Goal: Entertainment & Leisure: Consume media (video, audio)

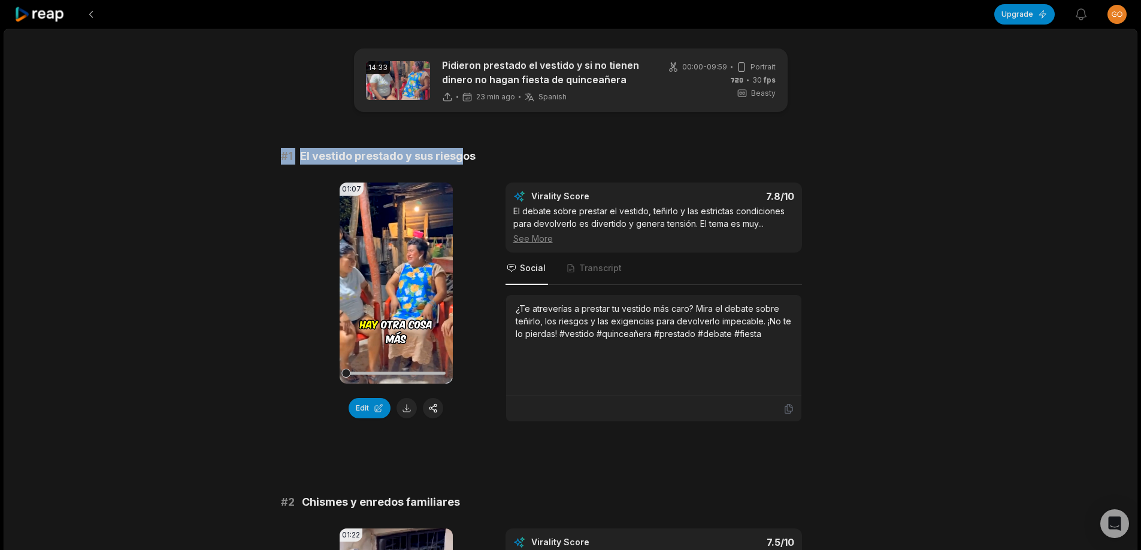
drag, startPoint x: 265, startPoint y: 151, endPoint x: 608, endPoint y: 151, distance: 343.1
drag, startPoint x: 458, startPoint y: 177, endPoint x: 387, endPoint y: 156, distance: 73.9
click at [387, 156] on span "El vestido prestado y sus riesgos" at bounding box center [387, 156] width 175 height 17
click at [284, 157] on span "# 1" at bounding box center [287, 156] width 12 height 17
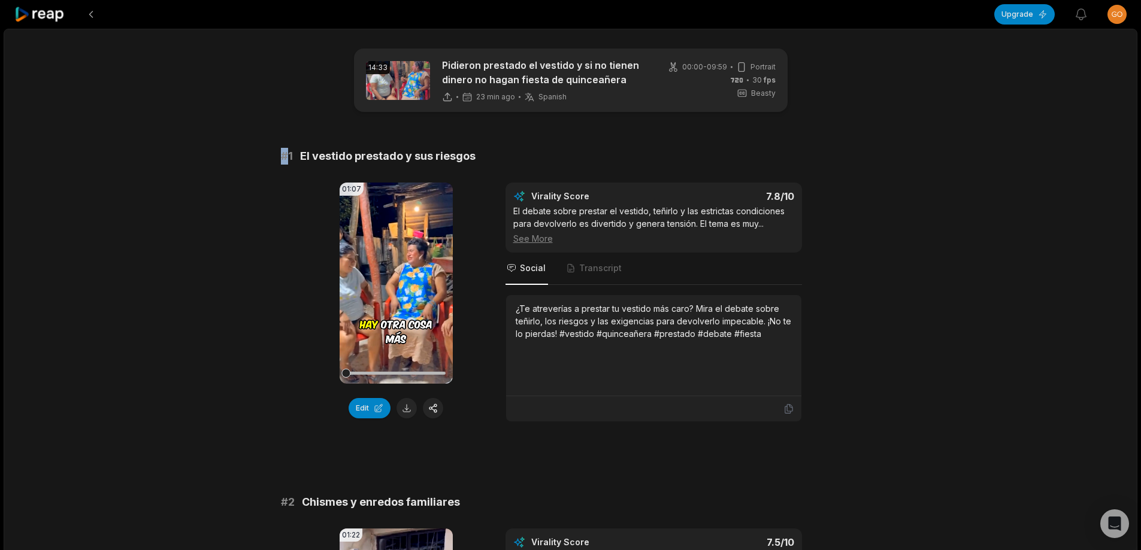
click at [284, 156] on span "# 1" at bounding box center [287, 156] width 12 height 17
drag, startPoint x: 278, startPoint y: 153, endPoint x: 545, endPoint y: 153, distance: 267.1
drag, startPoint x: 409, startPoint y: 409, endPoint x: 410, endPoint y: 392, distance: 17.4
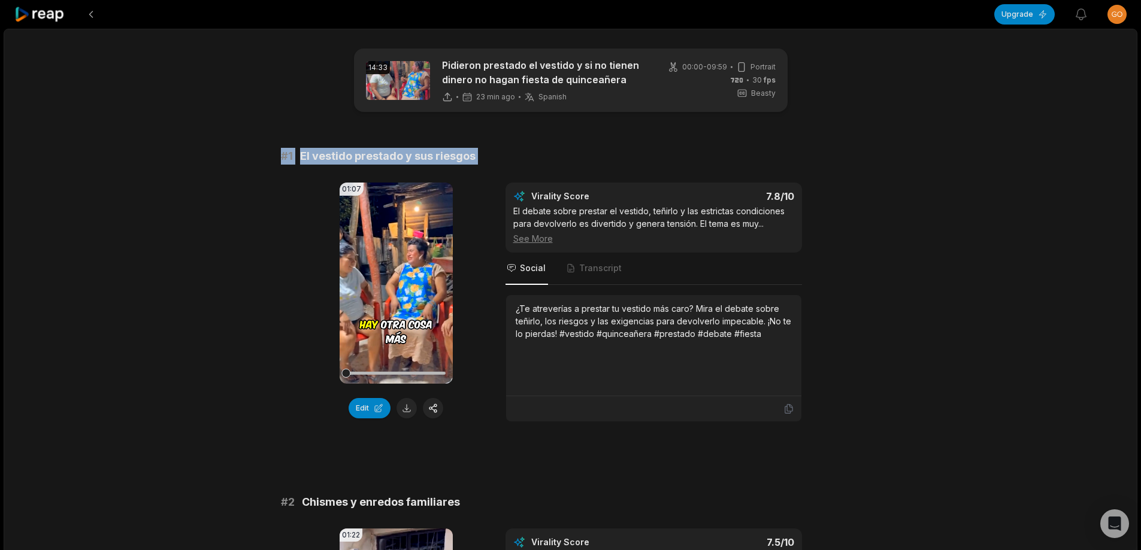
click at [408, 409] on button at bounding box center [406, 408] width 20 height 20
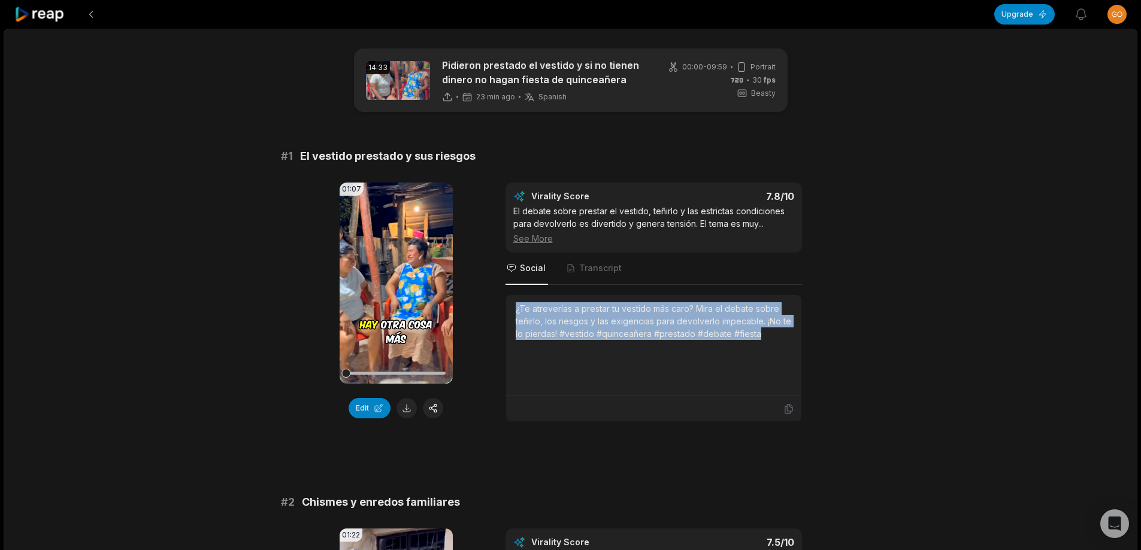
drag, startPoint x: 511, startPoint y: 310, endPoint x: 792, endPoint y: 337, distance: 281.6
click at [792, 337] on div "¿Te atreverías a prestar tu vestido más caro? Mira el debate sobre teñirlo, los…" at bounding box center [653, 345] width 295 height 101
copy div "¿Te atreverías a prestar tu vestido más caro? Mira el debate sobre teñirlo, los…"
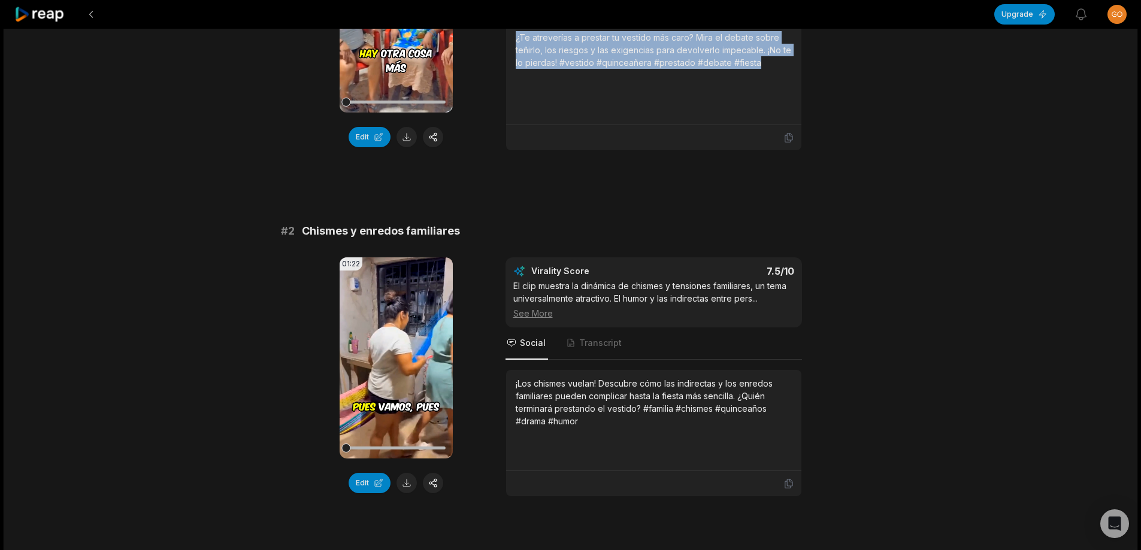
scroll to position [299, 0]
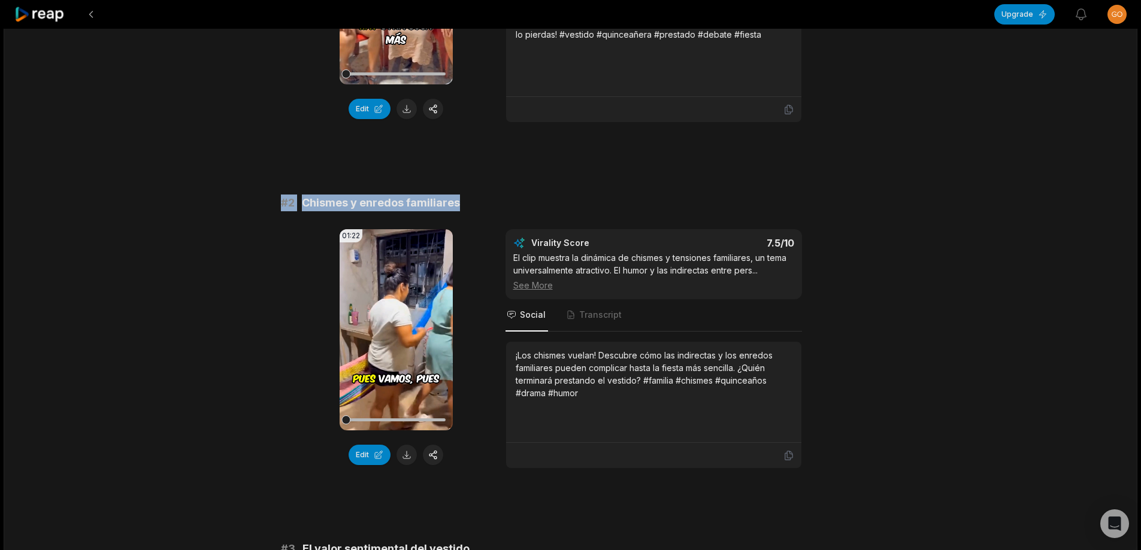
drag, startPoint x: 275, startPoint y: 203, endPoint x: 561, endPoint y: 189, distance: 286.0
copy div "# 2 Chismes y enredos familiares"
click at [404, 457] on button at bounding box center [406, 455] width 20 height 20
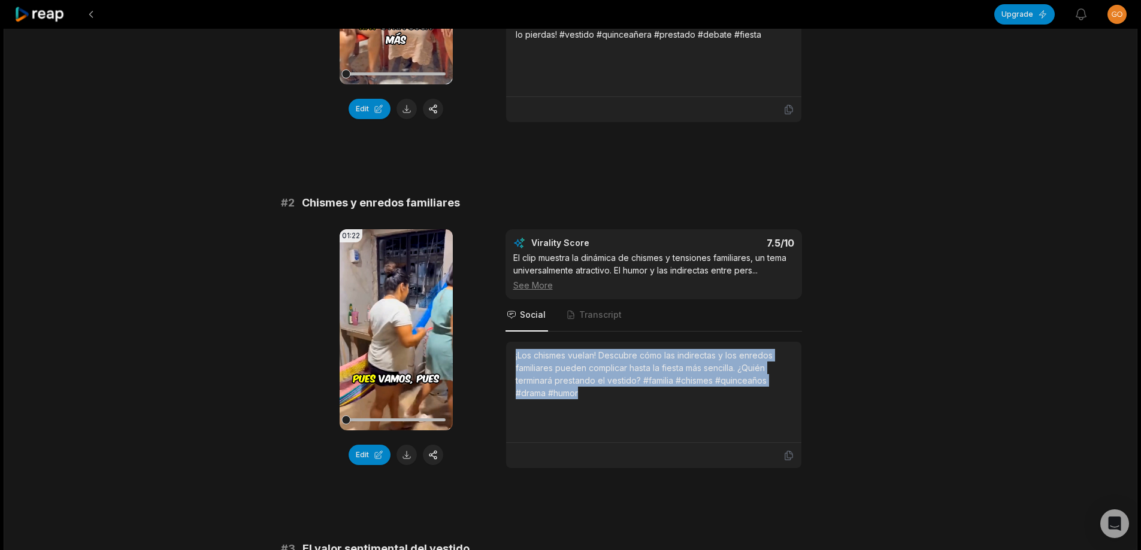
drag, startPoint x: 510, startPoint y: 355, endPoint x: 601, endPoint y: 372, distance: 92.1
click at [611, 401] on div "¡Los chismes vuelan! Descubre cómo las indirectas y los enredos familiares pued…" at bounding box center [653, 392] width 295 height 101
copy div "¡Los chismes vuelan! Descubre cómo las indirectas y los enredos familiares pued…"
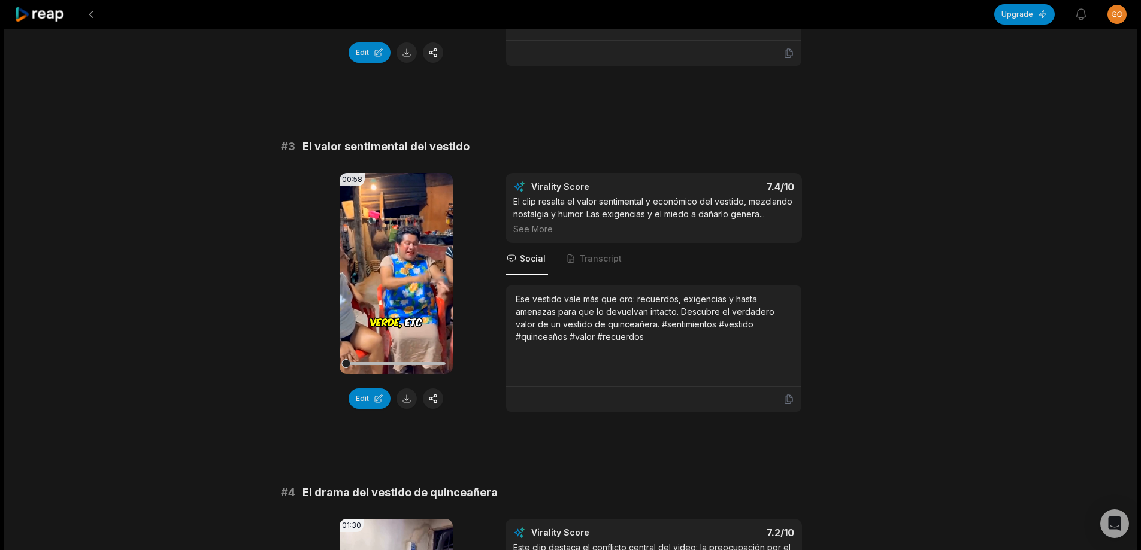
scroll to position [719, 0]
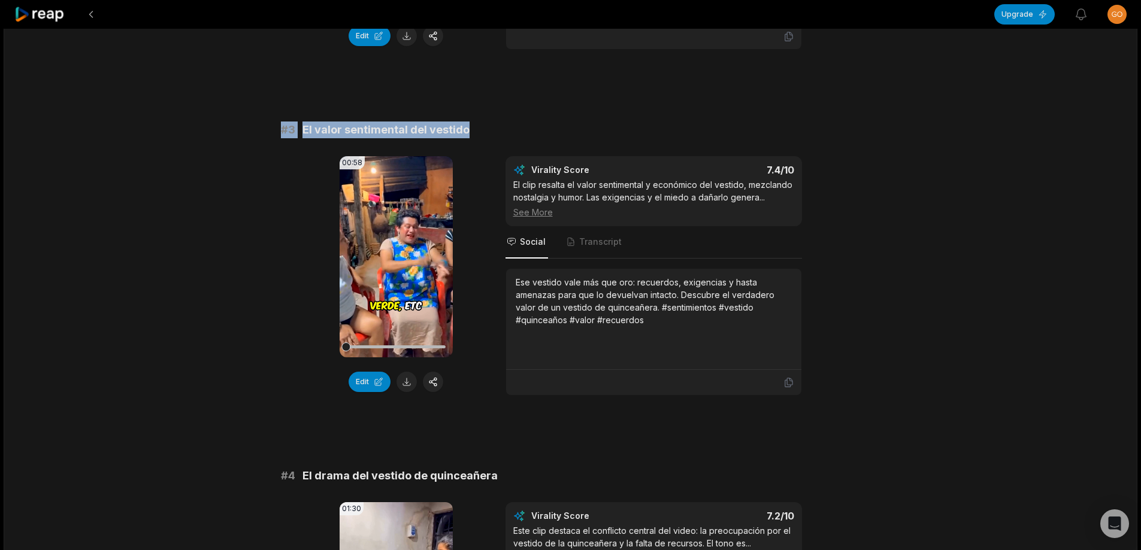
drag, startPoint x: 276, startPoint y: 130, endPoint x: 468, endPoint y: 135, distance: 192.3
copy div "# 3 El valor sentimental del vestido"
click at [408, 377] on button at bounding box center [406, 382] width 20 height 20
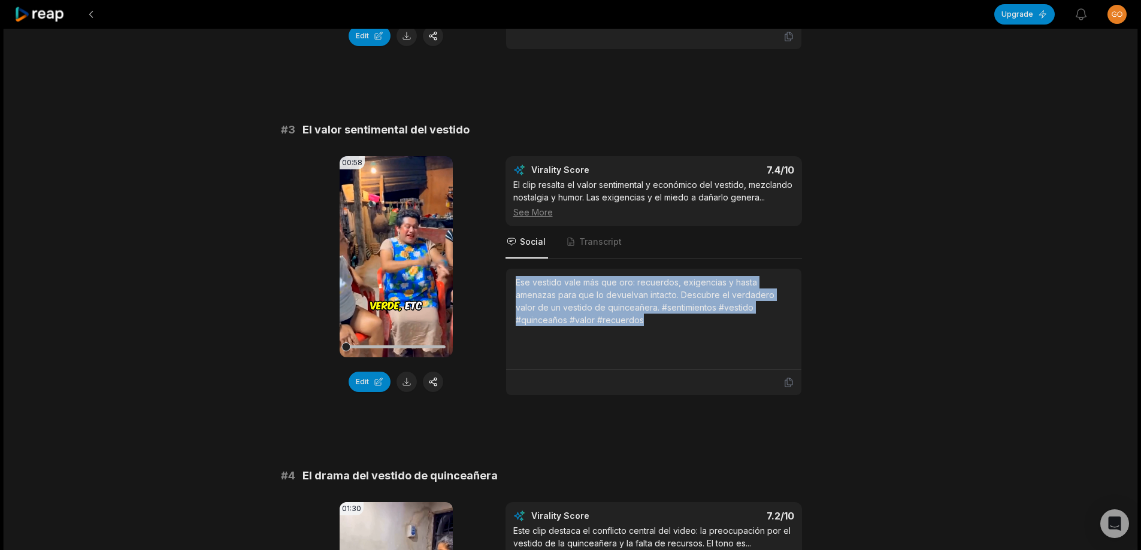
drag, startPoint x: 511, startPoint y: 281, endPoint x: 679, endPoint y: 331, distance: 175.6
click at [679, 331] on div "Ese vestido vale más que oro: recuerdos, exigencias y hasta amenazas para que l…" at bounding box center [653, 319] width 295 height 101
copy div "Ese vestido vale más que oro: recuerdos, exigencias y hasta amenazas para que l…"
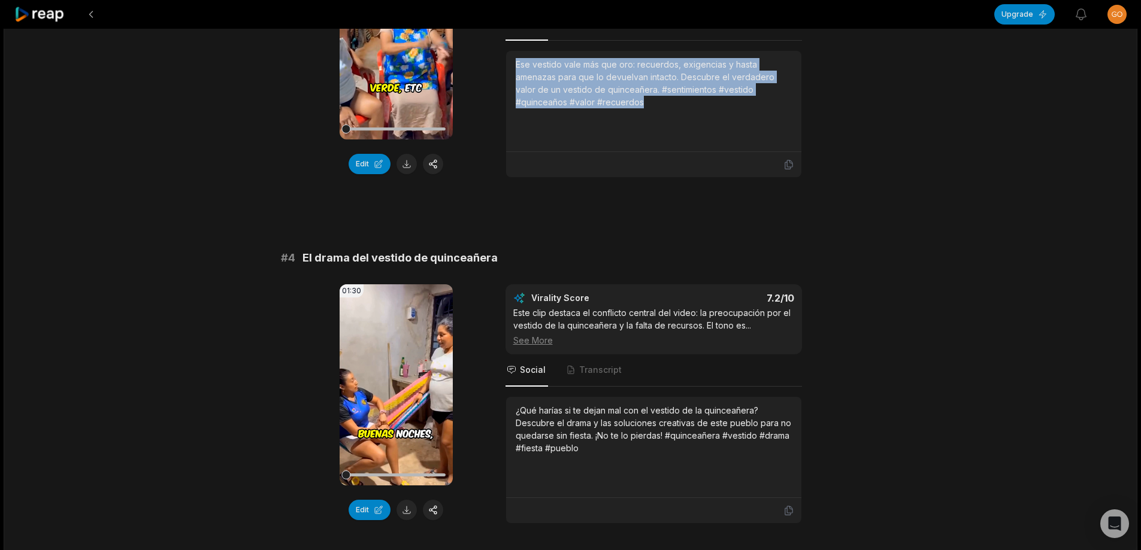
scroll to position [958, 0]
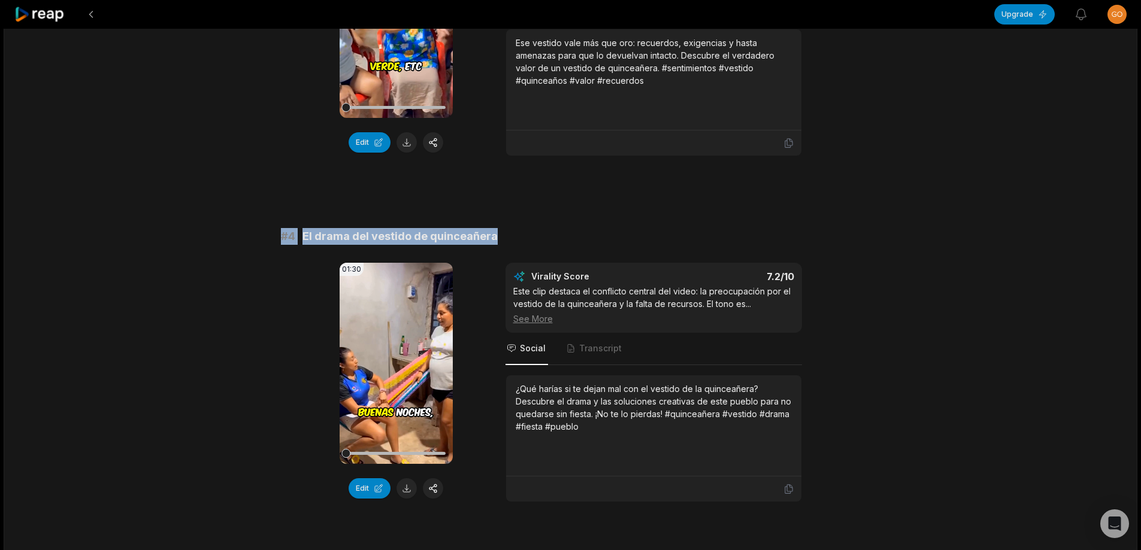
drag, startPoint x: 271, startPoint y: 237, endPoint x: 545, endPoint y: 235, distance: 274.2
click at [545, 235] on div "14:33 Pidieron prestado el vestido y si no tienen dinero no hagan fiesta de qui…" at bounding box center [571, 522] width 1134 height 2903
copy div "# 4 El drama del vestido de quinceañera"
click at [409, 487] on button at bounding box center [406, 488] width 20 height 20
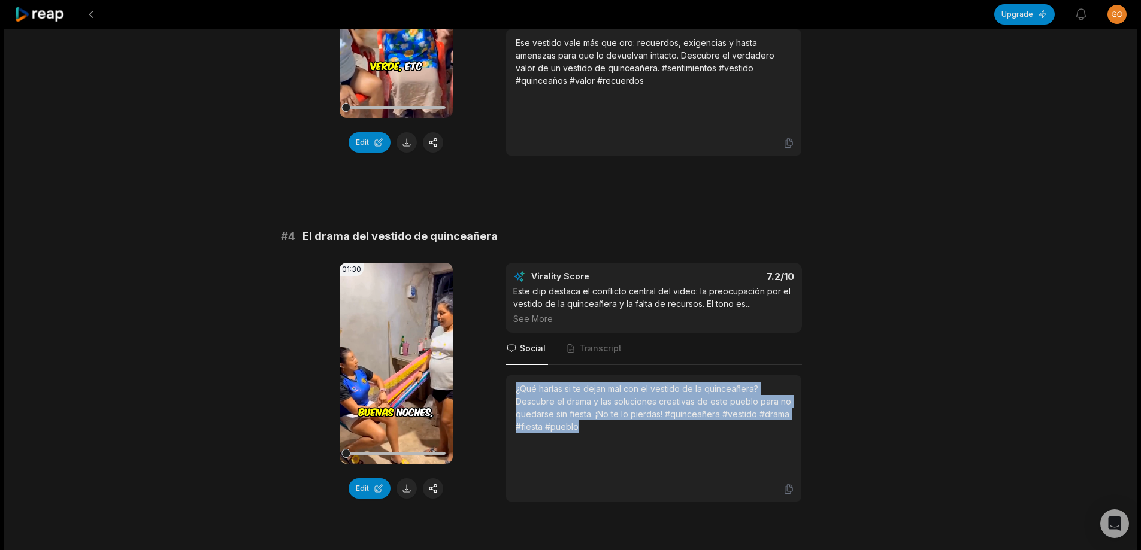
drag, startPoint x: 526, startPoint y: 399, endPoint x: 610, endPoint y: 435, distance: 91.4
click at [613, 441] on div "¿Qué harías si te dejan mal con el vestido de la quinceañera? Descubre el drama…" at bounding box center [653, 425] width 295 height 101
copy div "¿Qué harías si te dejan mal con el vestido de la quinceañera? Descubre el drama…"
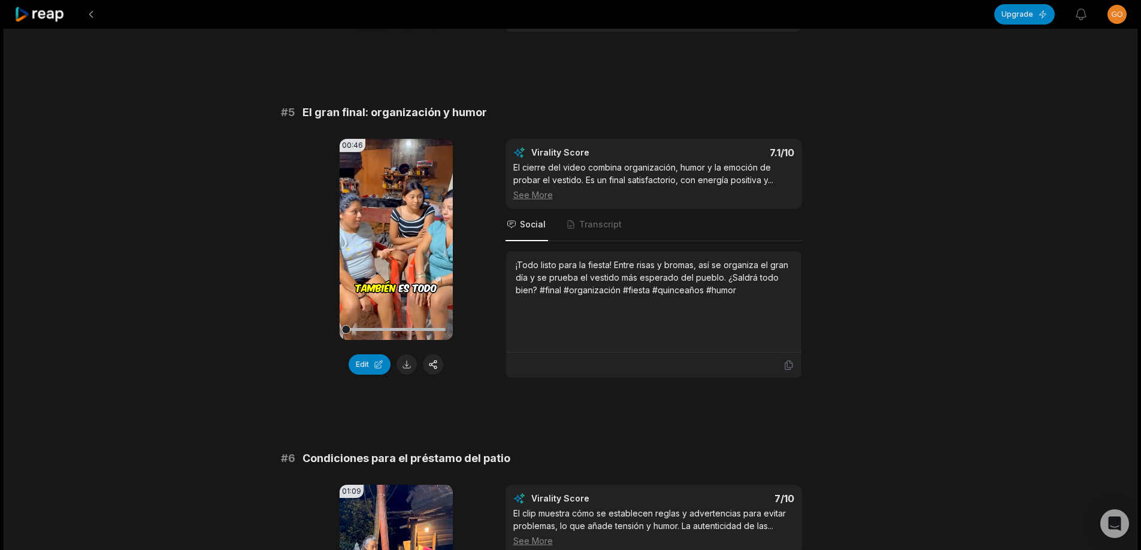
scroll to position [1377, 0]
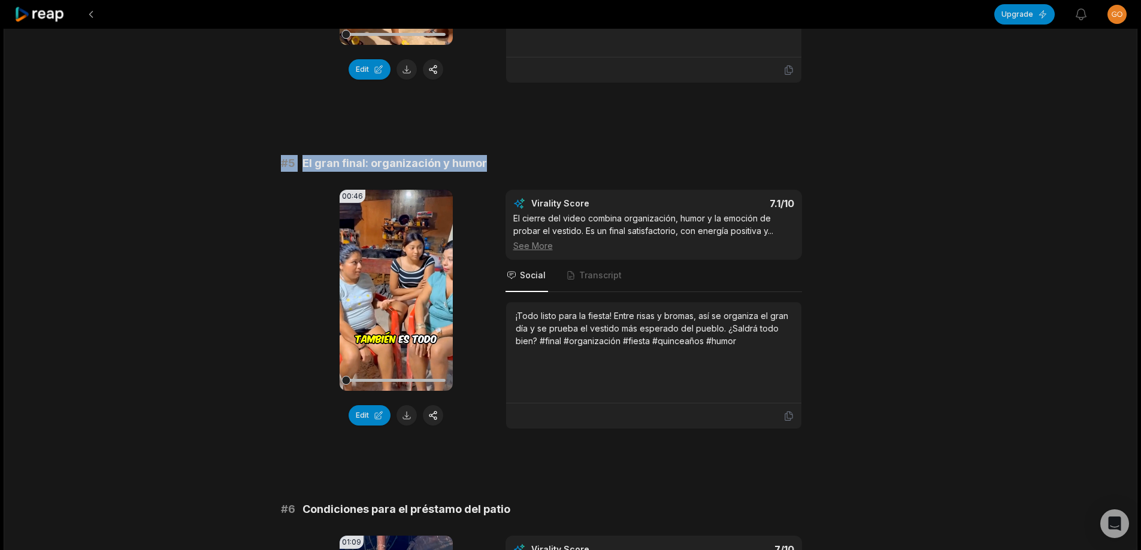
drag, startPoint x: 274, startPoint y: 159, endPoint x: 568, endPoint y: 151, distance: 293.5
click at [568, 151] on div "14:33 Pidieron prestado el vestido y si no tienen dinero no hagan fiesta de qui…" at bounding box center [571, 103] width 1134 height 2903
copy div "# 5 El gran final: organización y humor"
click at [411, 411] on button at bounding box center [406, 415] width 20 height 20
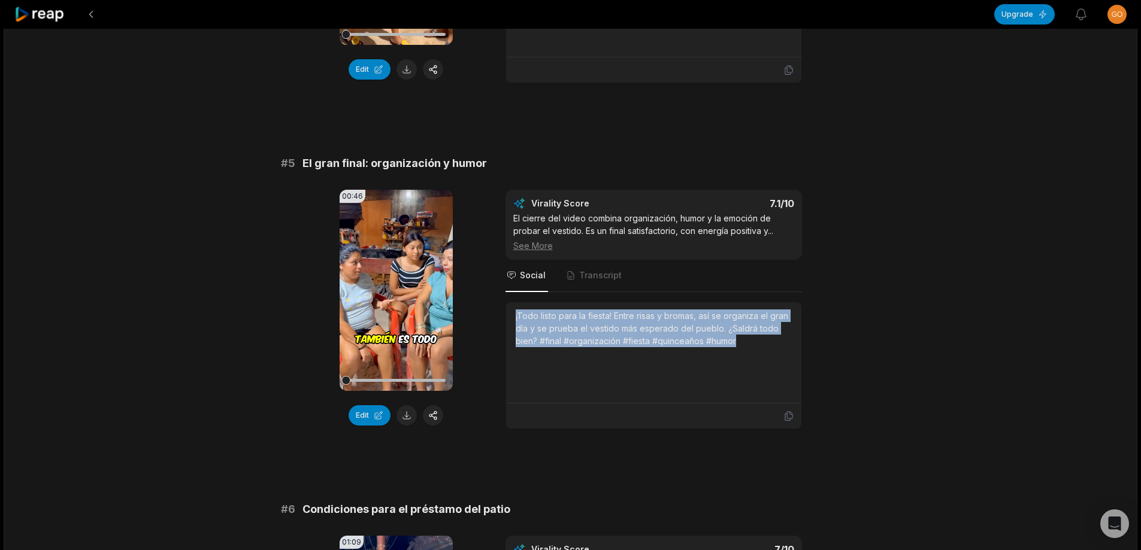
drag, startPoint x: 512, startPoint y: 316, endPoint x: 744, endPoint y: 344, distance: 233.4
click at [744, 344] on div "¡Todo listo para la fiesta! Entre risas y bromas, así se organiza el gran día y…" at bounding box center [653, 352] width 295 height 101
copy div "¡Todo listo para la fiesta! Entre risas y bromas, así se organiza el gran día y…"
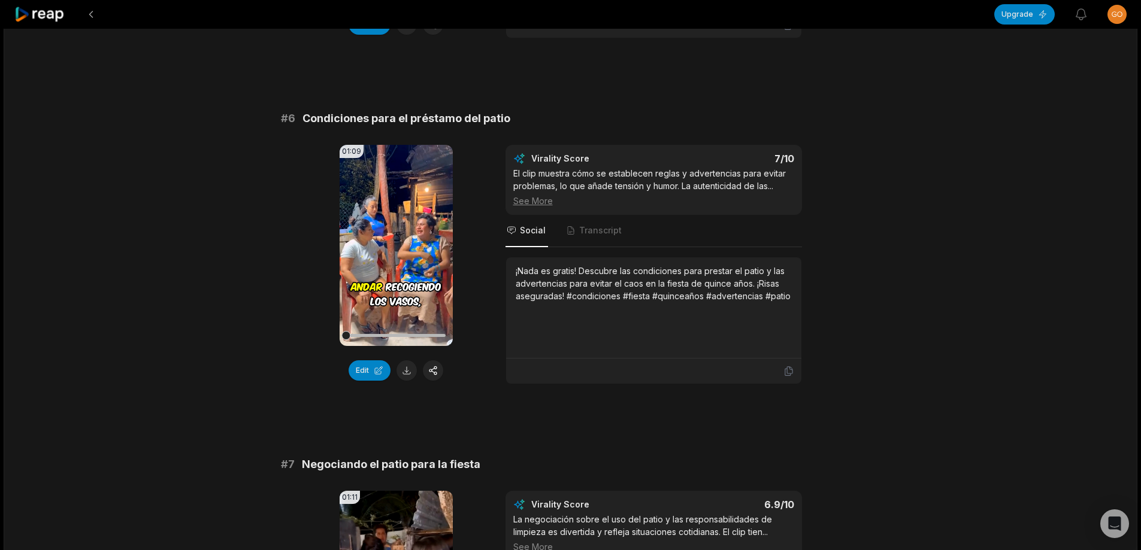
scroll to position [1796, 0]
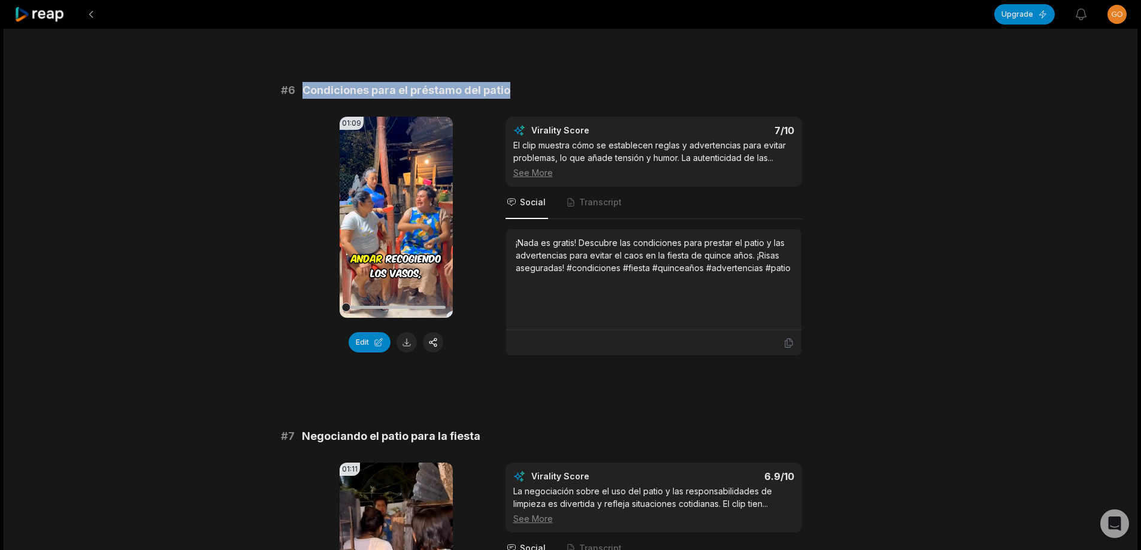
drag, startPoint x: 299, startPoint y: 91, endPoint x: 520, endPoint y: 87, distance: 220.4
click at [520, 87] on div "# 6 Condiciones para el préstamo del patio" at bounding box center [571, 90] width 580 height 17
copy span "Condiciones para el préstamo del patio"
click at [403, 340] on button at bounding box center [406, 342] width 20 height 20
click at [404, 344] on button at bounding box center [406, 342] width 20 height 20
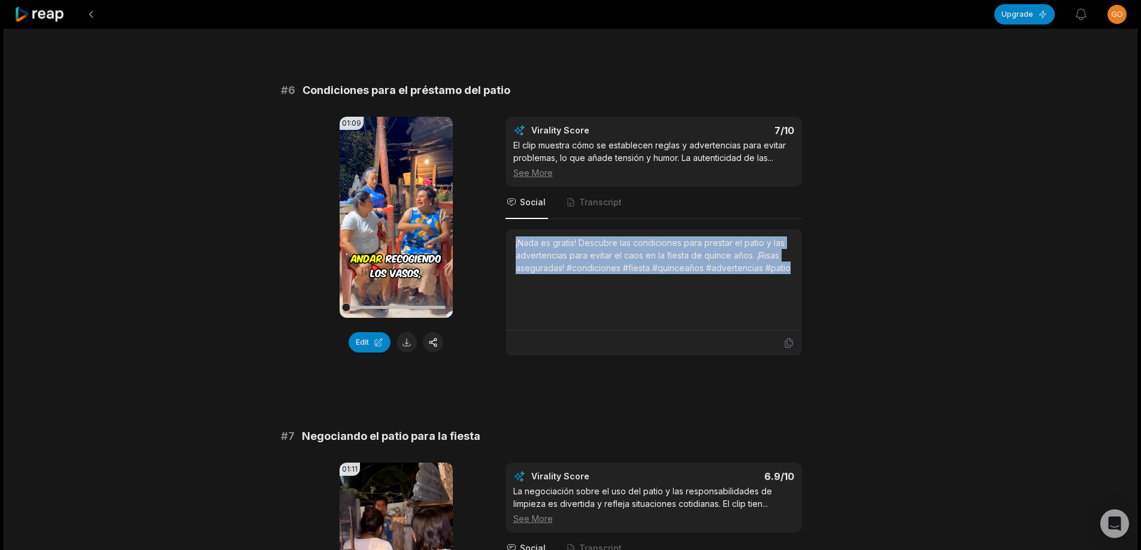
drag, startPoint x: 510, startPoint y: 243, endPoint x: 772, endPoint y: 259, distance: 262.8
click at [796, 277] on div "¡Nada es gratis! Descubre las condiciones para prestar el patio y las advertenc…" at bounding box center [653, 279] width 295 height 101
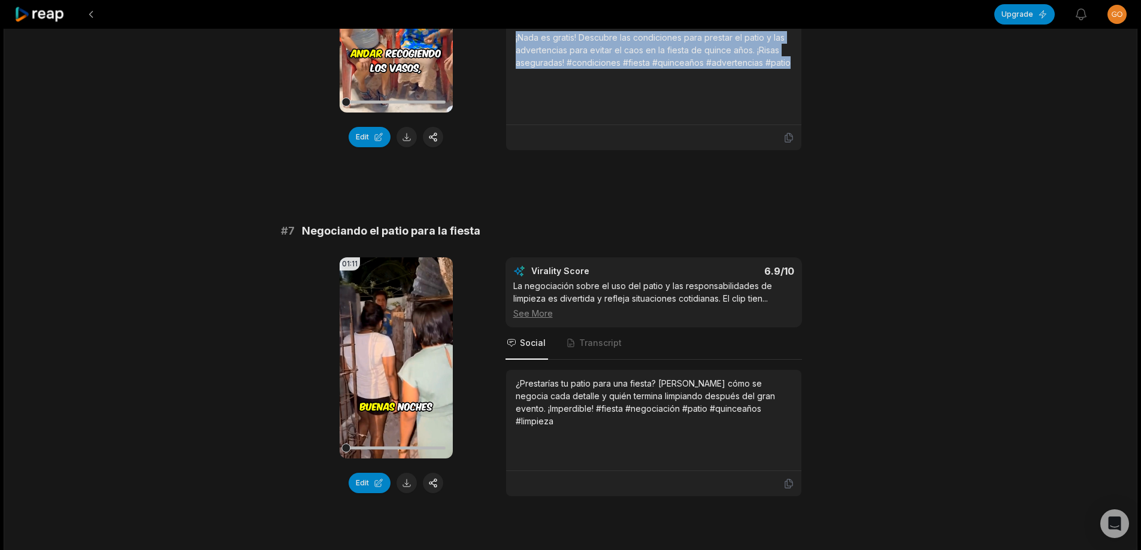
scroll to position [2036, 0]
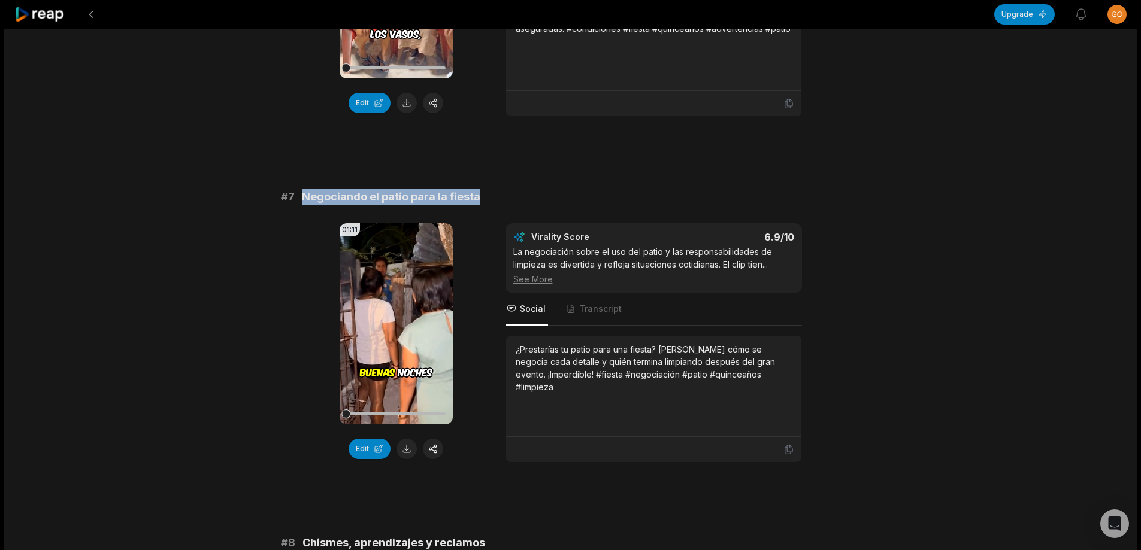
drag, startPoint x: 301, startPoint y: 198, endPoint x: 605, endPoint y: 198, distance: 304.2
click at [605, 198] on div "# 7 Negociando el patio para la fiesta" at bounding box center [571, 197] width 580 height 17
click at [406, 451] on button at bounding box center [406, 449] width 20 height 20
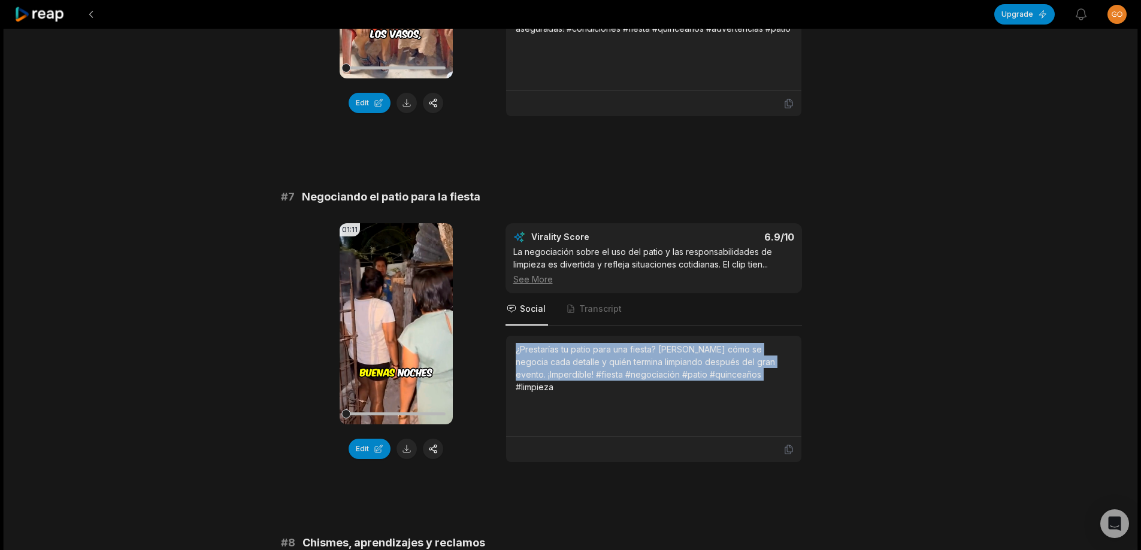
drag, startPoint x: 514, startPoint y: 351, endPoint x: 789, endPoint y: 380, distance: 275.7
click at [789, 380] on div "¿Prestarías tu patio para una fiesta? [PERSON_NAME] cómo se negocia cada detall…" at bounding box center [653, 386] width 295 height 101
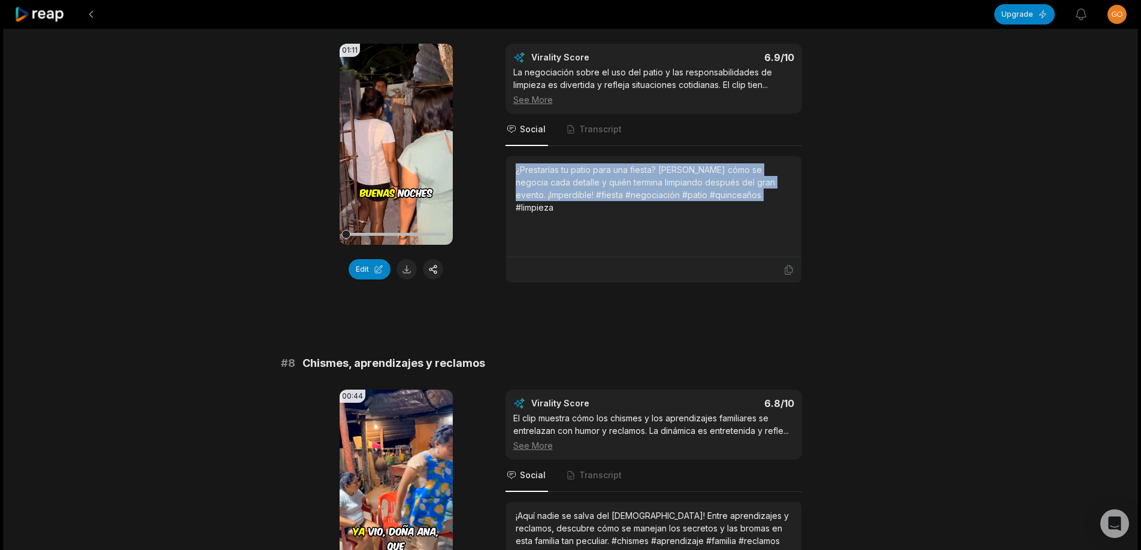
scroll to position [2385, 0]
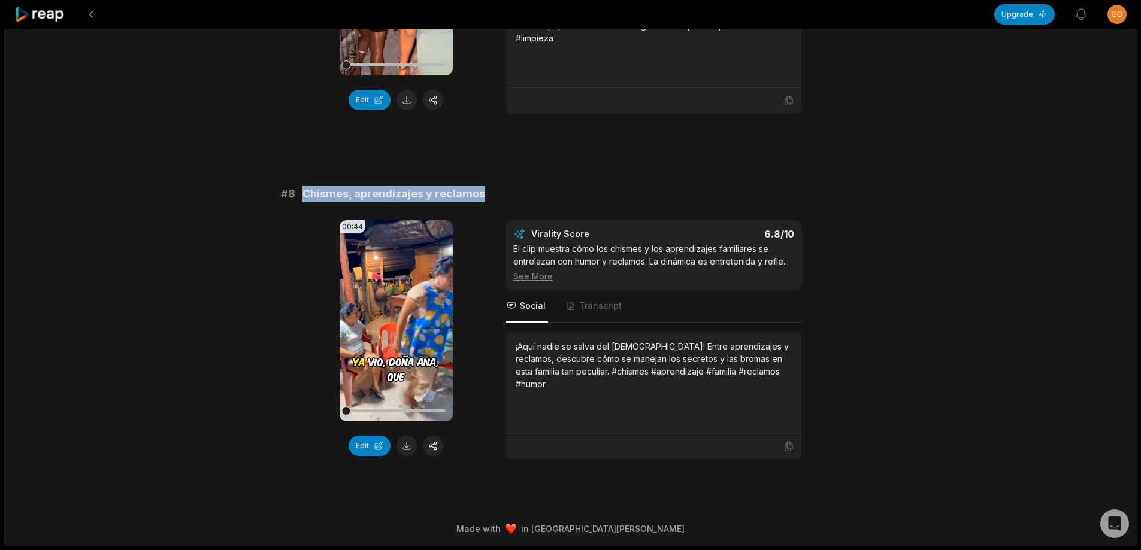
drag, startPoint x: 302, startPoint y: 195, endPoint x: 502, endPoint y: 184, distance: 200.3
click at [407, 446] on button at bounding box center [406, 446] width 20 height 20
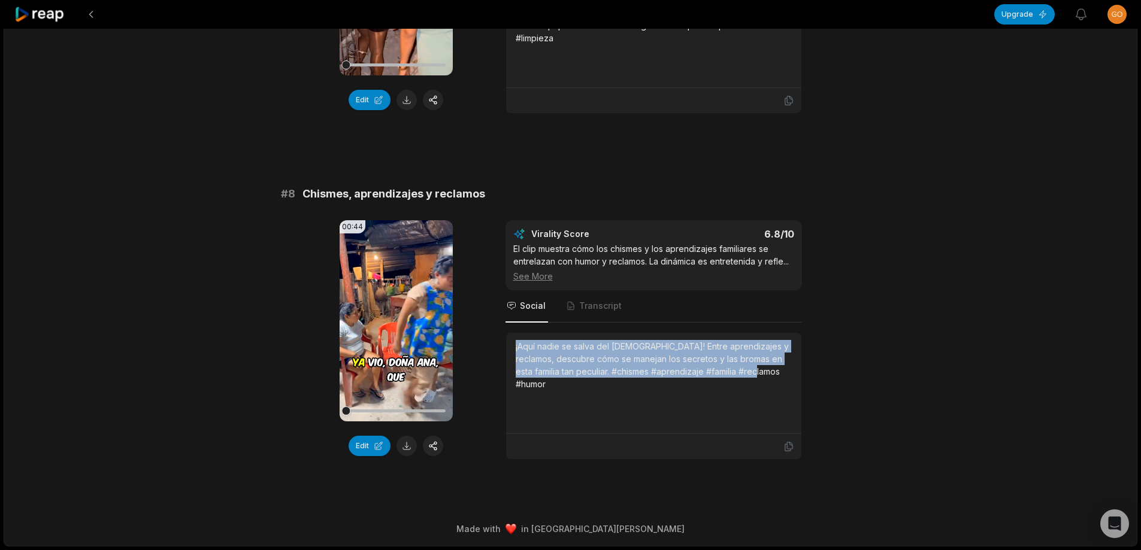
drag, startPoint x: 511, startPoint y: 347, endPoint x: 825, endPoint y: 371, distance: 314.7
click at [825, 371] on div "00:44 Your browser does not support mp4 format. Edit Virality Score 6.8 /10 El …" at bounding box center [571, 340] width 580 height 240
